Goal: Information Seeking & Learning: Check status

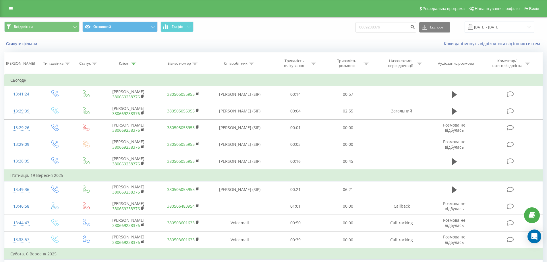
click at [14, 13] on div "Реферальна програма Налаштування профілю Вихід" at bounding box center [273, 8] width 547 height 17
click at [13, 7] on link at bounding box center [11, 9] width 10 height 8
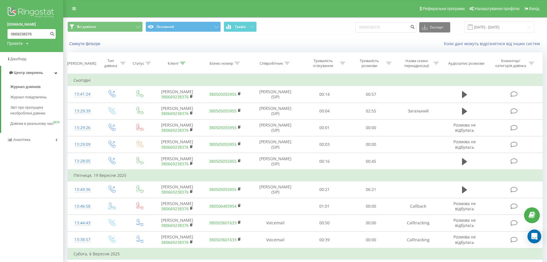
click at [34, 34] on input "0669238376" at bounding box center [31, 34] width 49 height 10
type input "0"
paste input "+380932433098"
type input "+380932433098"
click at [53, 34] on icon "submit" at bounding box center [52, 32] width 5 height 3
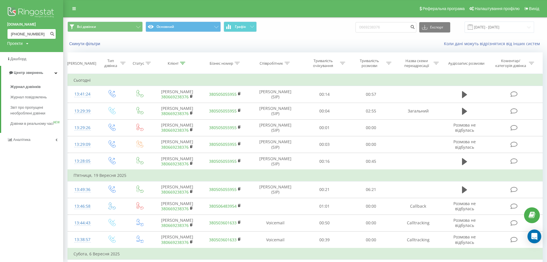
click at [16, 32] on input "+380932433098" at bounding box center [31, 34] width 49 height 10
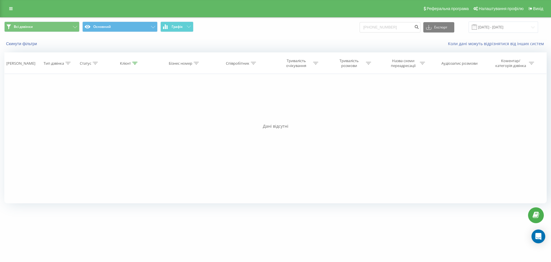
click at [10, 11] on link at bounding box center [11, 9] width 10 height 8
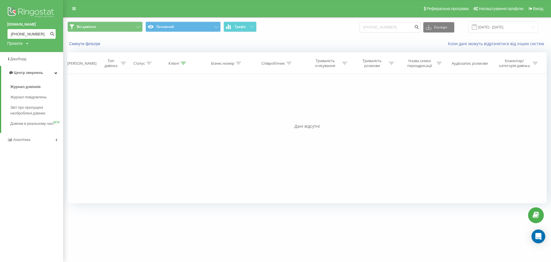
click at [16, 32] on input "+380932433098" at bounding box center [31, 34] width 49 height 10
type input "0932433098"
click at [51, 36] on button "submit" at bounding box center [52, 34] width 8 height 10
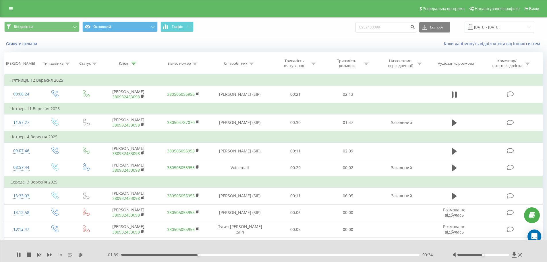
click at [205, 254] on div "00:34" at bounding box center [270, 255] width 299 height 2
click at [220, 254] on div "00:40" at bounding box center [270, 255] width 299 height 2
click at [227, 254] on div "00:46" at bounding box center [270, 255] width 299 height 2
click at [234, 254] on div "00:48" at bounding box center [270, 255] width 299 height 2
click at [242, 254] on div "00:54" at bounding box center [270, 255] width 299 height 2
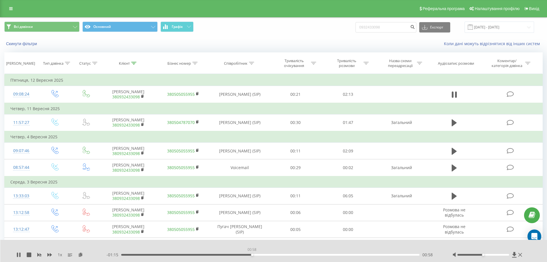
click at [252, 255] on div "00:58" at bounding box center [270, 255] width 299 height 2
click at [258, 254] on div "01:01" at bounding box center [270, 255] width 299 height 2
click at [265, 254] on div "01:03" at bounding box center [270, 255] width 299 height 2
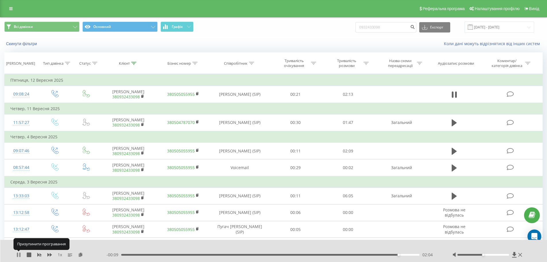
click at [19, 255] on icon at bounding box center [18, 254] width 5 height 5
click at [16, 10] on link at bounding box center [11, 9] width 10 height 8
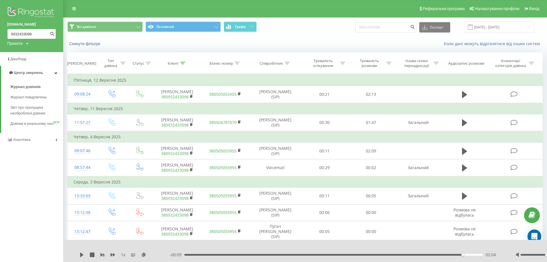
click at [36, 34] on input "0932433098" at bounding box center [31, 34] width 49 height 10
type input "0"
click at [45, 32] on input at bounding box center [31, 34] width 49 height 10
paste input "0965389304"
type input "0965389304"
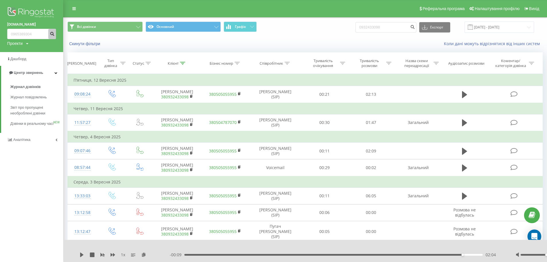
click at [51, 36] on button "submit" at bounding box center [52, 34] width 8 height 10
